Goal: Find specific page/section: Find specific page/section

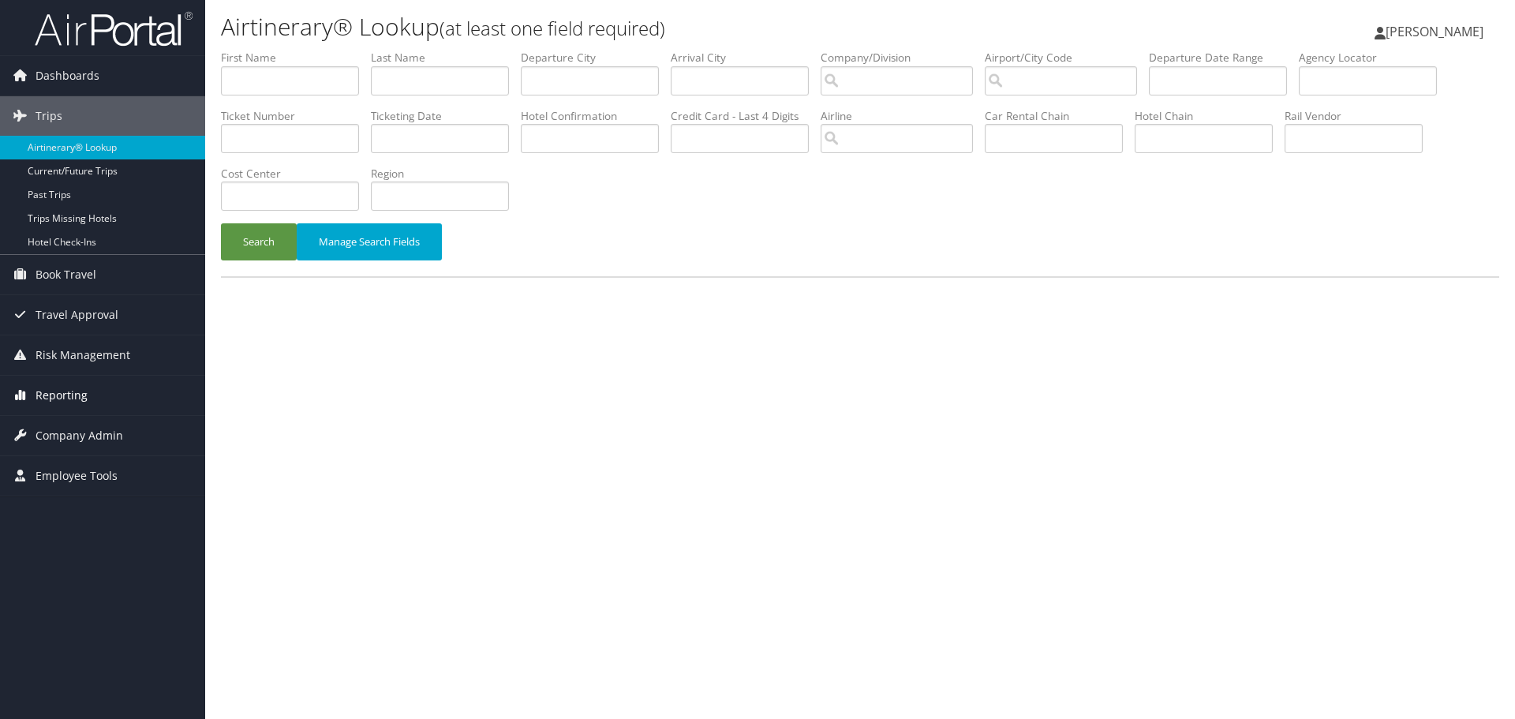
click at [67, 393] on span "Reporting" at bounding box center [62, 395] width 52 height 39
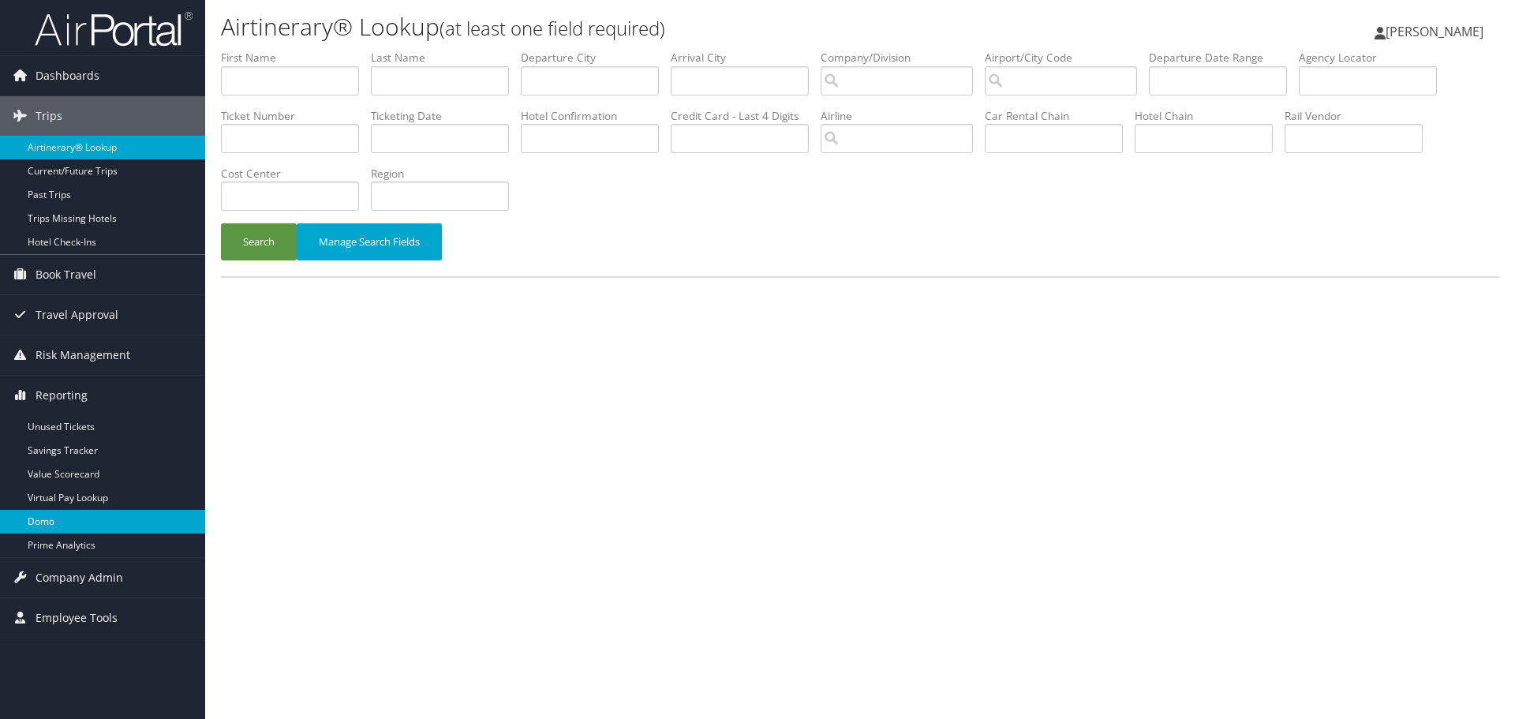
click at [48, 523] on link "Domo" at bounding box center [102, 522] width 205 height 24
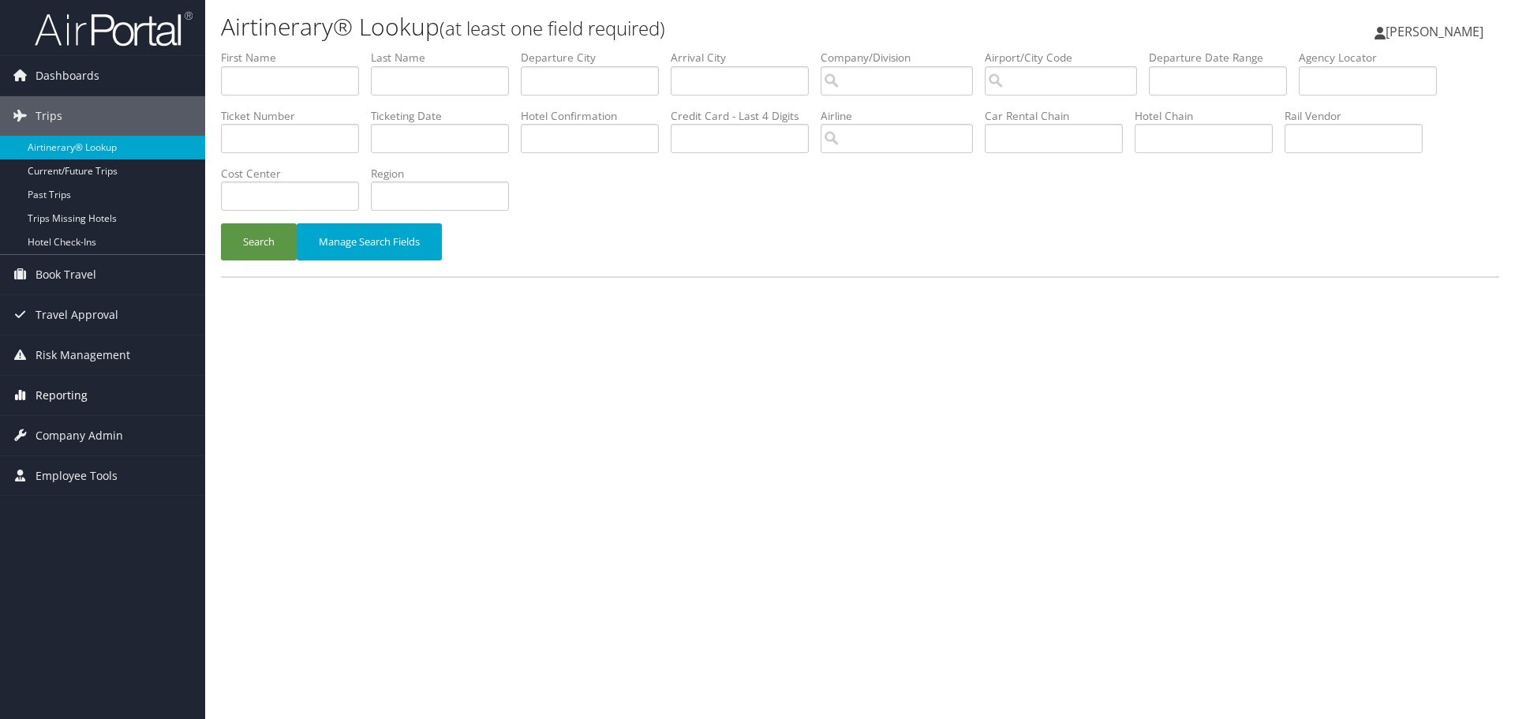
click at [68, 387] on span "Reporting" at bounding box center [62, 395] width 52 height 39
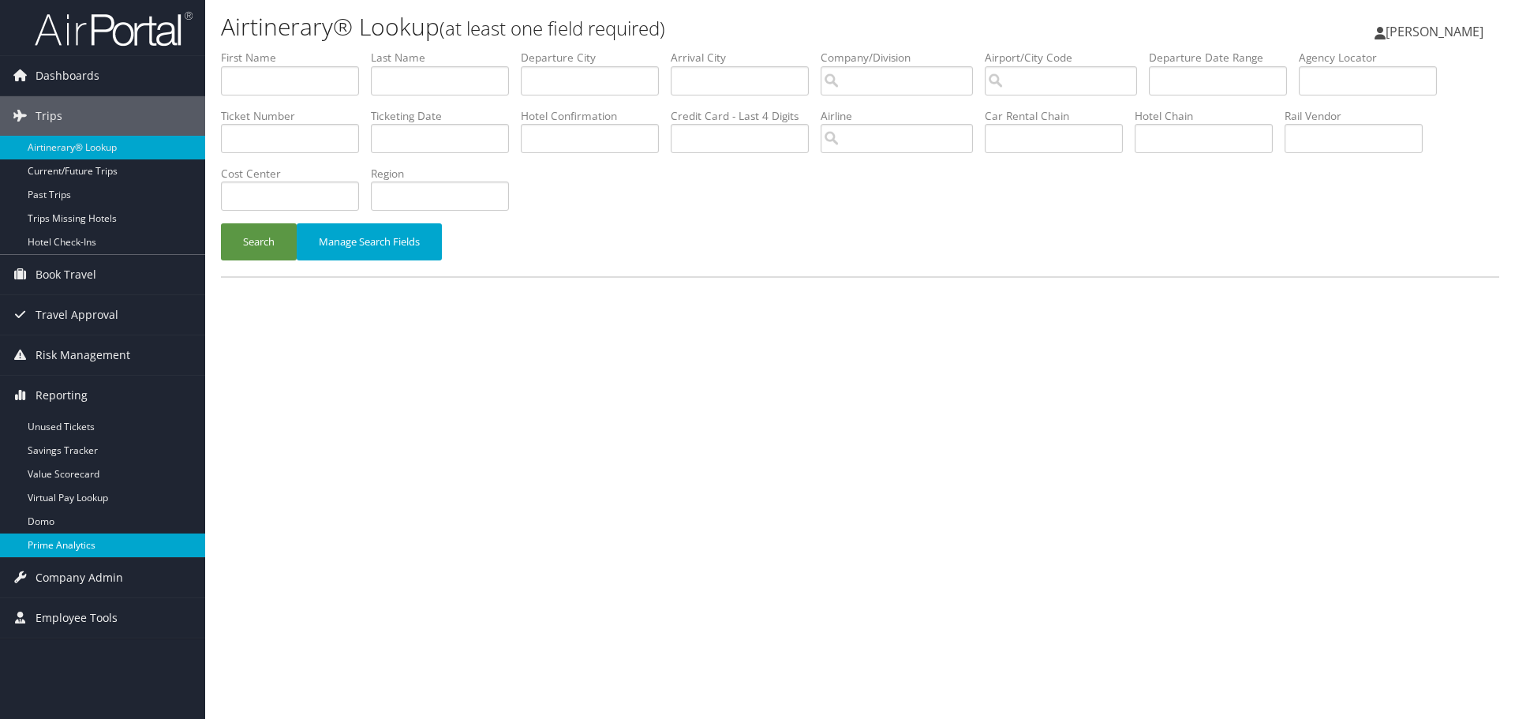
click at [67, 544] on link "Prime Analytics" at bounding box center [102, 545] width 205 height 24
